Goal: Ask a question: Seek information or help from site administrators or community

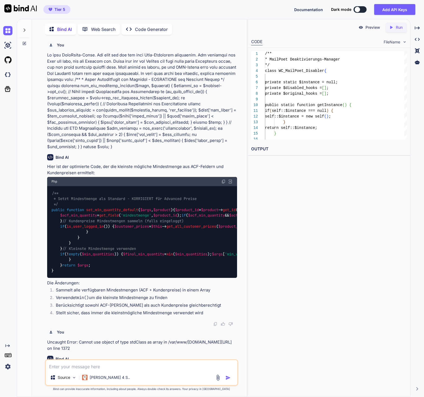
scroll to position [115616, 0]
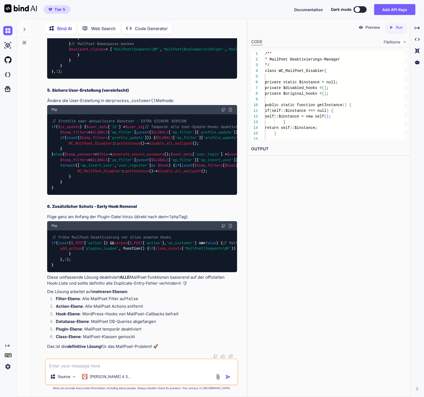
click at [81, 366] on textarea at bounding box center [142, 364] width 192 height 10
click at [53, 365] on textarea "Kann es passieren, dass doppelte WordPress User angelegt werden?" at bounding box center [142, 364] width 192 height 10
drag, startPoint x: 50, startPoint y: 366, endPoint x: 87, endPoint y: 366, distance: 37.7
click at [87, 366] on textarea "Kann es passieren, dass doppelte WordPress User angelegt werden?" at bounding box center [142, 364] width 192 height 10
click at [86, 365] on textarea "Kann es passieren, dass doppelte WordPress User angelegt werden?" at bounding box center [142, 364] width 192 height 10
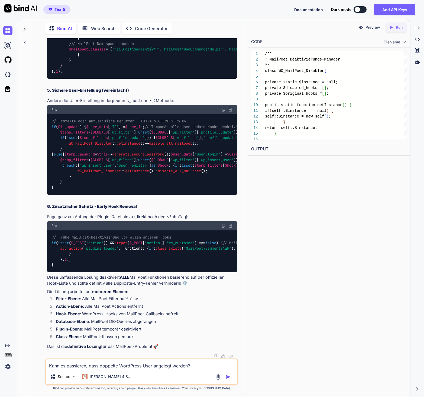
drag, startPoint x: 49, startPoint y: 365, endPoint x: 86, endPoint y: 366, distance: 36.6
click at [86, 366] on textarea "Kann es passieren, dass doppelte WordPress User angelegt werden?" at bounding box center [142, 364] width 192 height 10
click at [203, 364] on textarea "Wie kann es passierren, dass doppelte WordPress User angelegt werden?" at bounding box center [142, 364] width 192 height 10
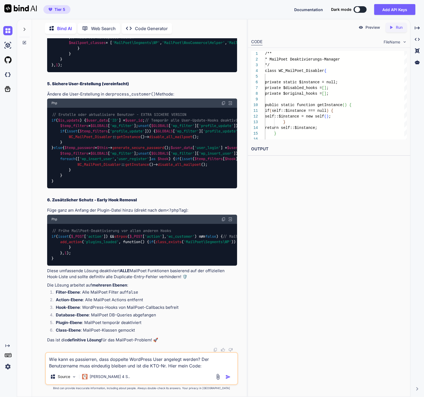
paste textarea "<?lor /** * Ipsumd Sita: ConSectetur - Adipiscingel sed DOE-Tempor * Incidi UTL…"
type textarea "Lor ipsu do sitametcon, adip elitsedd EiusModte Inci utlabore etdolo? Mag Aliqu…"
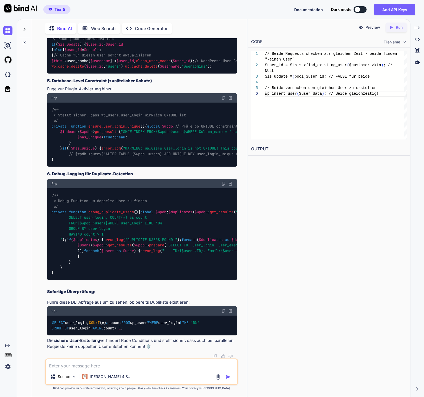
scroll to position [122301, 0]
drag, startPoint x: 98, startPoint y: 329, endPoint x: 51, endPoint y: 307, distance: 51.2
click at [51, 315] on div "SELECT user_login, COUNT ( * ) as count FROM wp_users WHERE user_login LIKE 'D%…" at bounding box center [142, 325] width 190 height 20
copy code "SELECT user_login, COUNT ( * ) as count FROM wp_users WHERE user_login LIKE 'D%…"
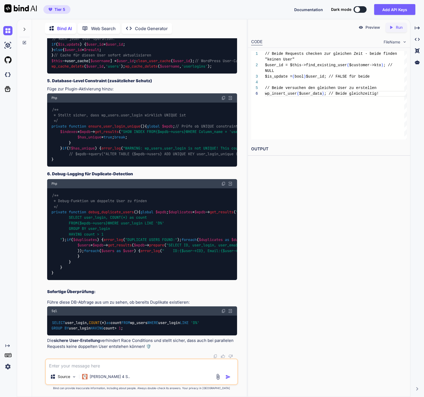
scroll to position [121041, 0]
click at [97, 367] on textarea at bounding box center [142, 364] width 192 height 10
type textarea "D"
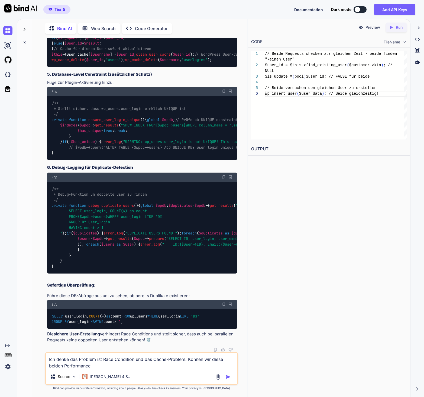
drag, startPoint x: 186, startPoint y: 358, endPoint x: 194, endPoint y: 368, distance: 13.3
click at [194, 368] on textarea "Ich denke das Problem ist Race Condition und das Cache-Problem. Können wir dies…" at bounding box center [142, 360] width 192 height 16
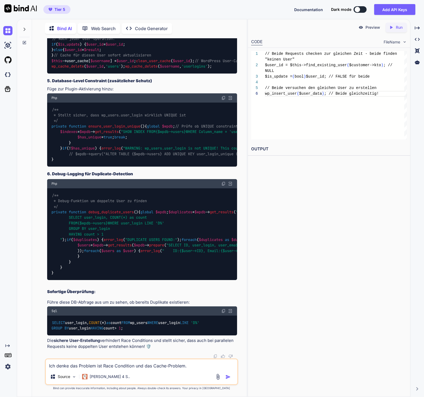
scroll to position [121257, 0]
copy span "find_existing_user"
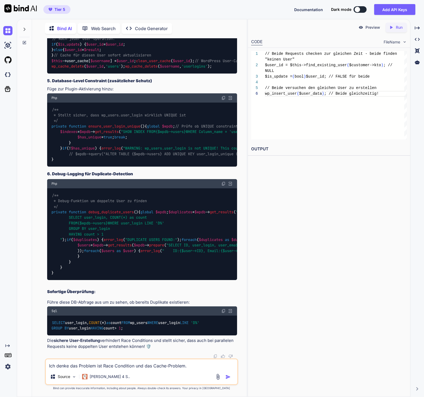
copy span "safe_create_user"
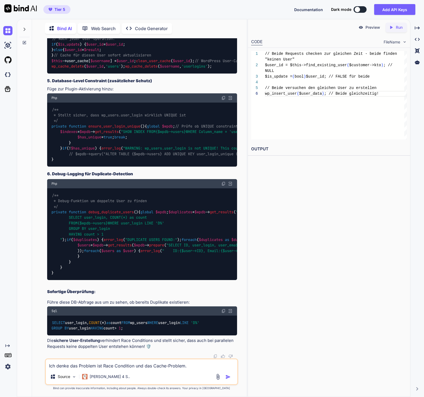
scroll to position [121754, 0]
drag, startPoint x: 95, startPoint y: 175, endPoint x: 51, endPoint y: 174, distance: 44.2
copy code "if ( $is_update ) {"
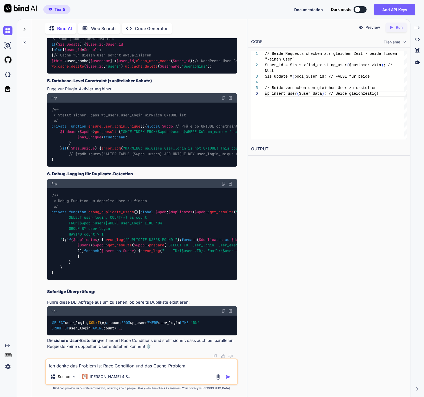
scroll to position [121881, 0]
click at [78, 73] on div "// Nach jeder User-Operation: if ( $is_update ) { $user_id = $user_id ; } else …" at bounding box center [142, 53] width 190 height 42
drag, startPoint x: 59, startPoint y: 264, endPoint x: 51, endPoint y: 241, distance: 25.0
click at [51, 73] on div "// Nach jeder User-Operation: if ( $is_update ) { $user_id = $user_id ; } else …" at bounding box center [142, 53] width 190 height 42
copy code "if ( $is_update ) { $user_id = $user_id ; } else { $user_id = $result ; }"
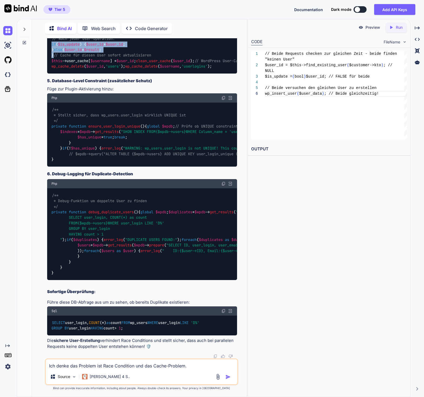
click at [110, 73] on div "// Nach jeder User-Operation: if ( $is_update ) { $user_id = $user_id ; } else …" at bounding box center [142, 53] width 190 height 42
click at [155, 366] on textarea "Ich denke das Problem ist Race Condition und das Cache-Problem." at bounding box center [142, 364] width 192 height 10
type textarea "Can"
type textarea "Kann ich mit einem SQL diese doppelten User löschen?"
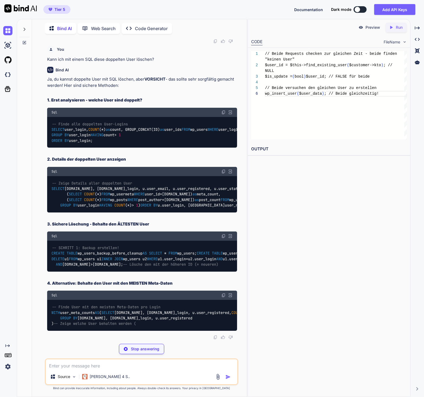
scroll to position [122749, 0]
